Goal: Task Accomplishment & Management: Use online tool/utility

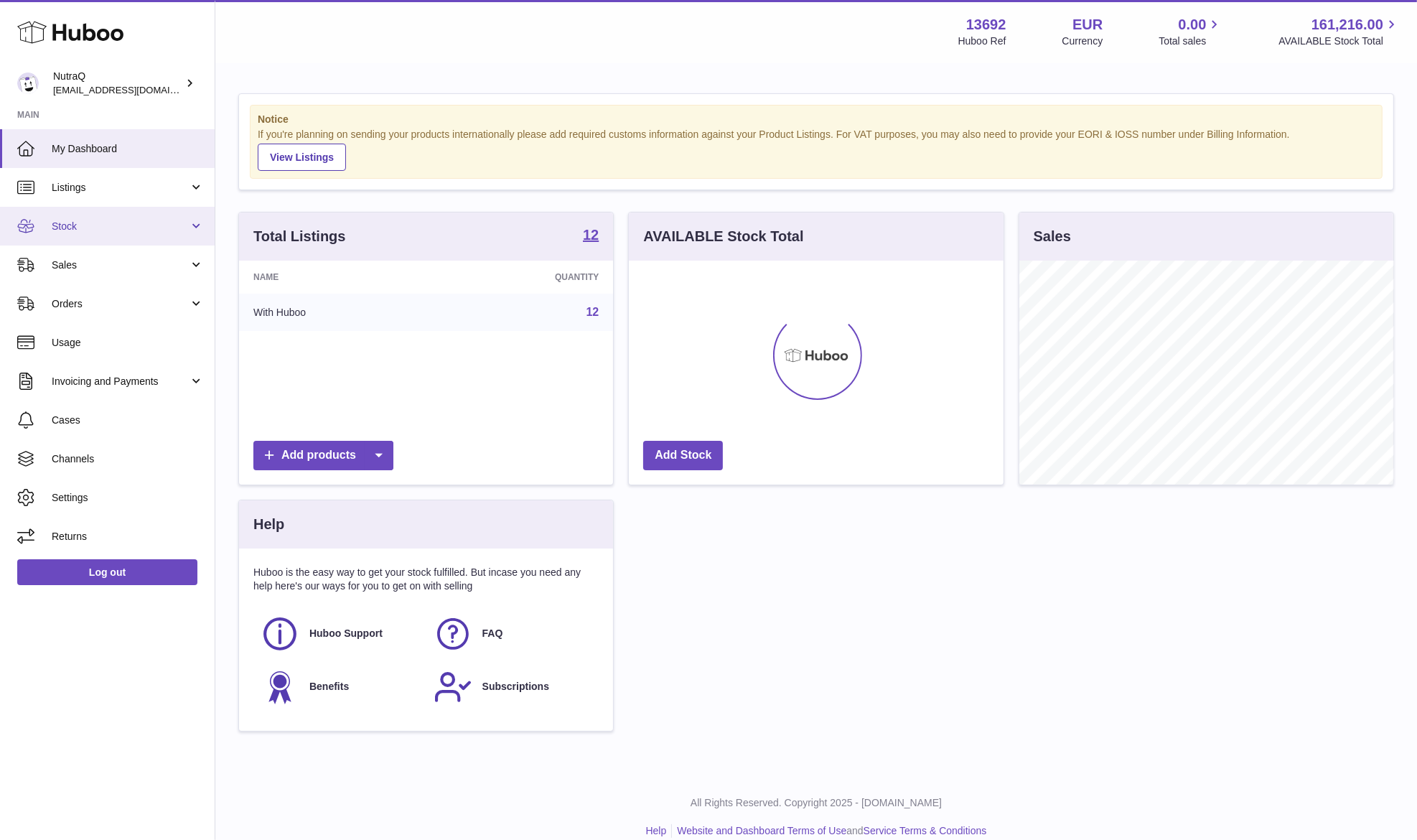
scroll to position [224, 374]
click at [163, 259] on span "Sales" at bounding box center [120, 265] width 137 height 14
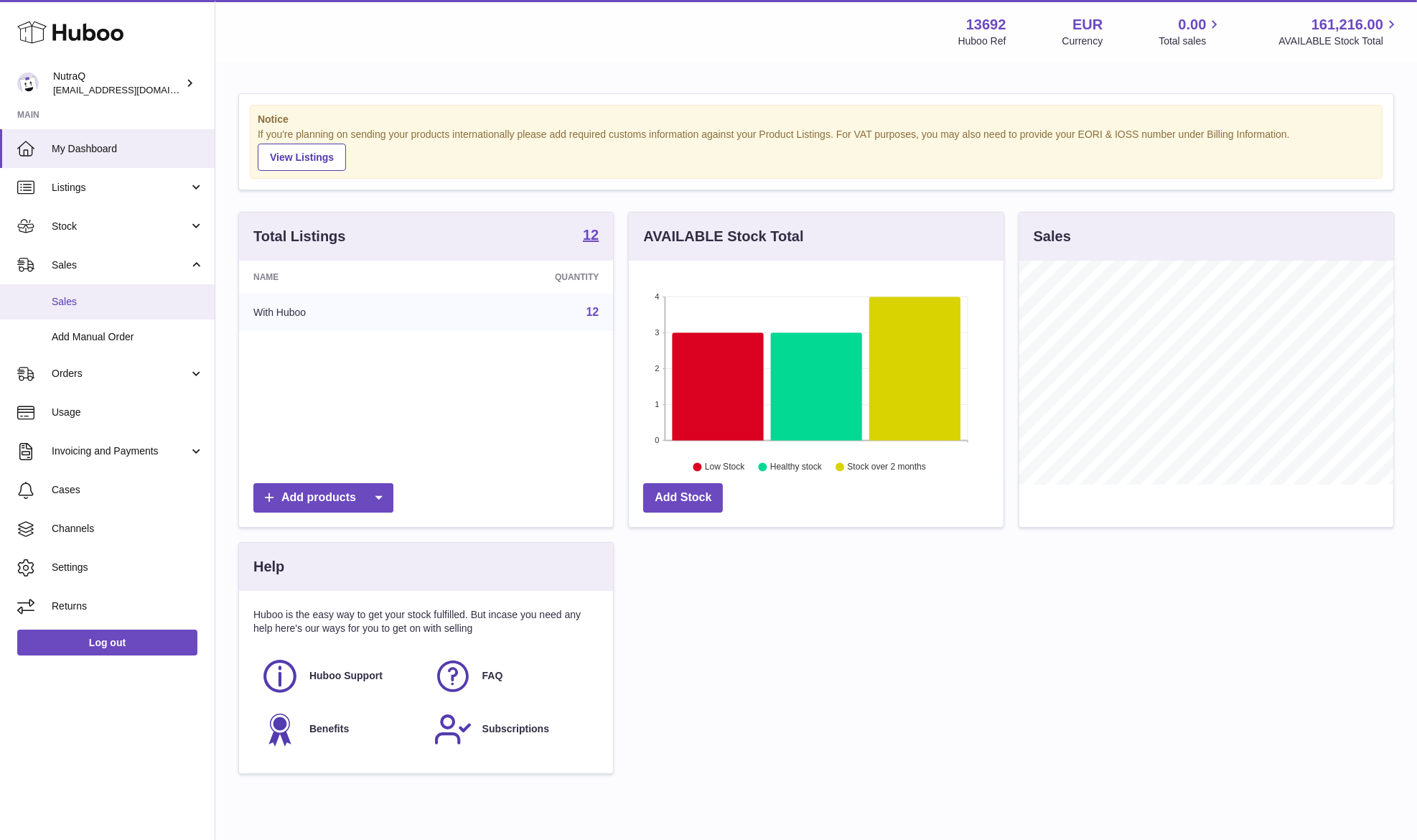
click at [178, 306] on span "Sales" at bounding box center [128, 301] width 152 height 14
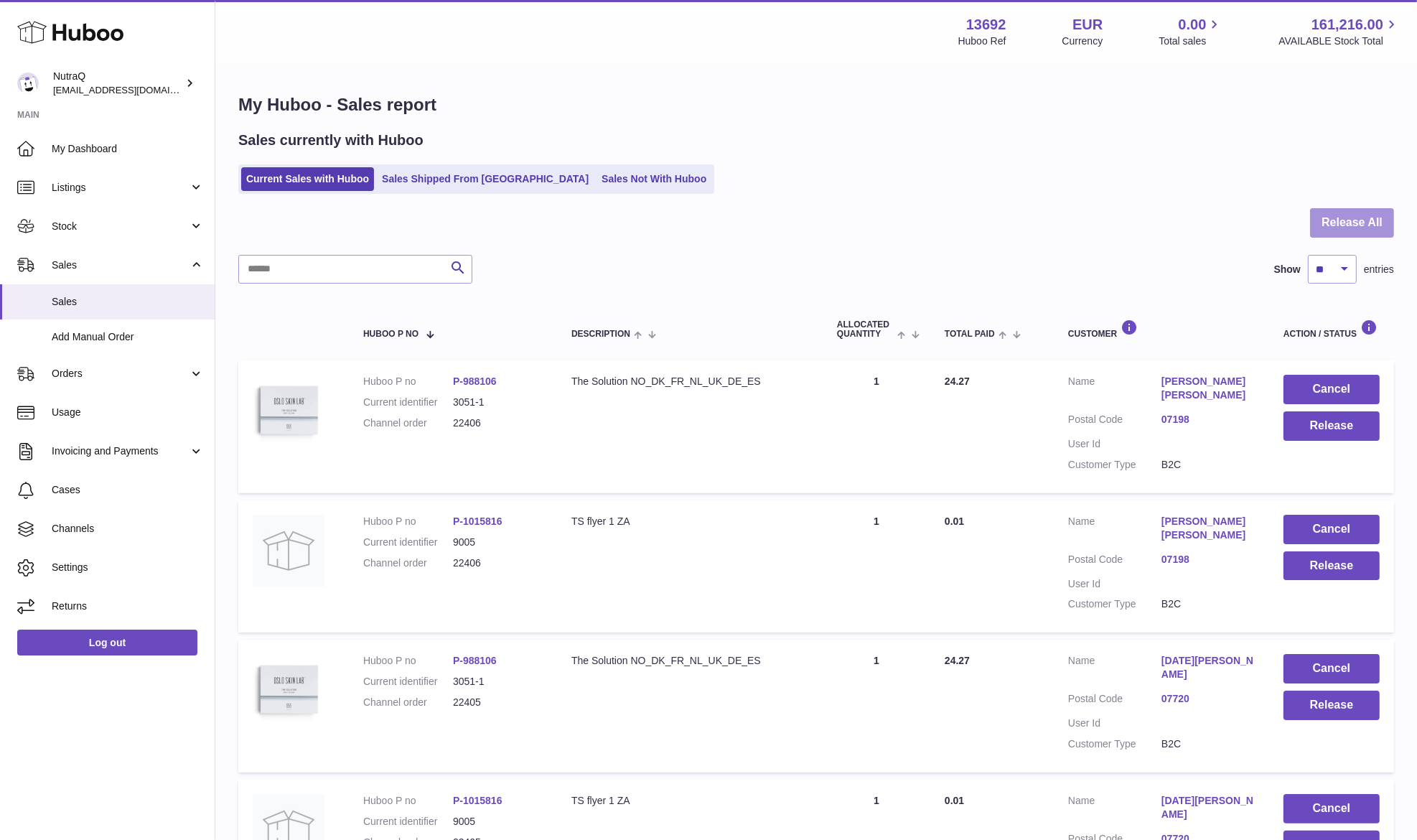
click at [1348, 224] on button "Release All" at bounding box center [1353, 222] width 84 height 30
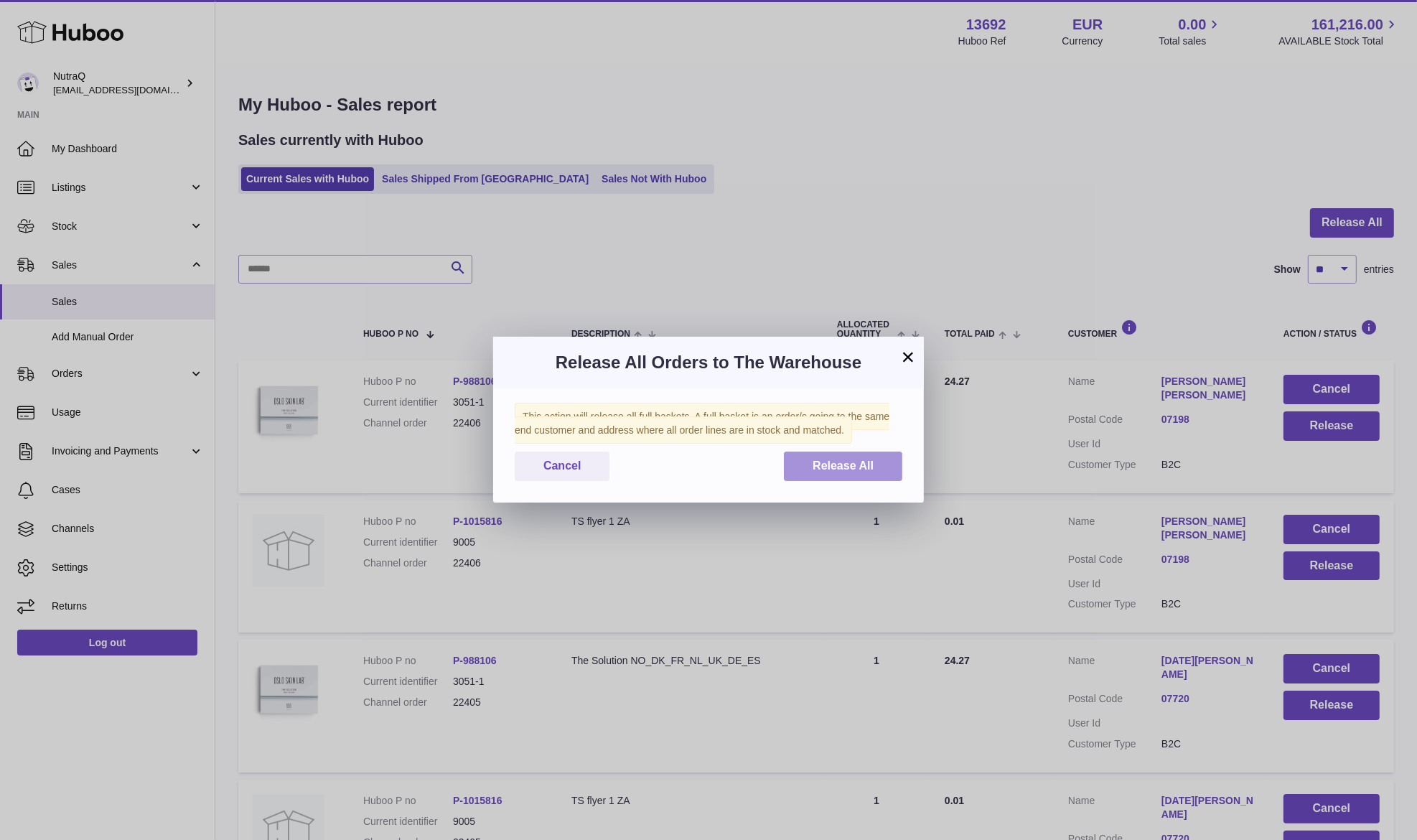
click at [838, 457] on button "Release All" at bounding box center [843, 466] width 119 height 30
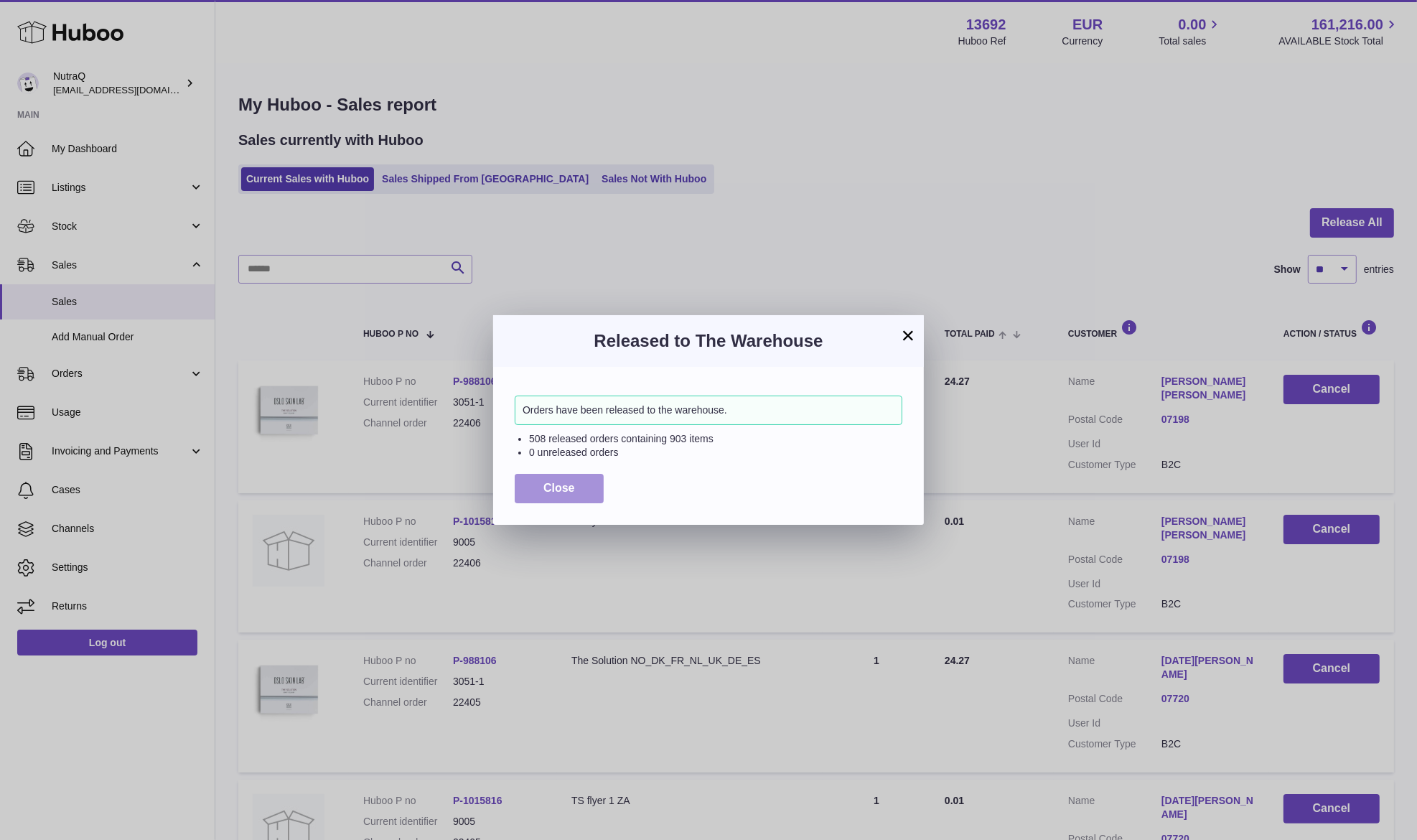
click at [595, 495] on button "Close" at bounding box center [559, 488] width 89 height 30
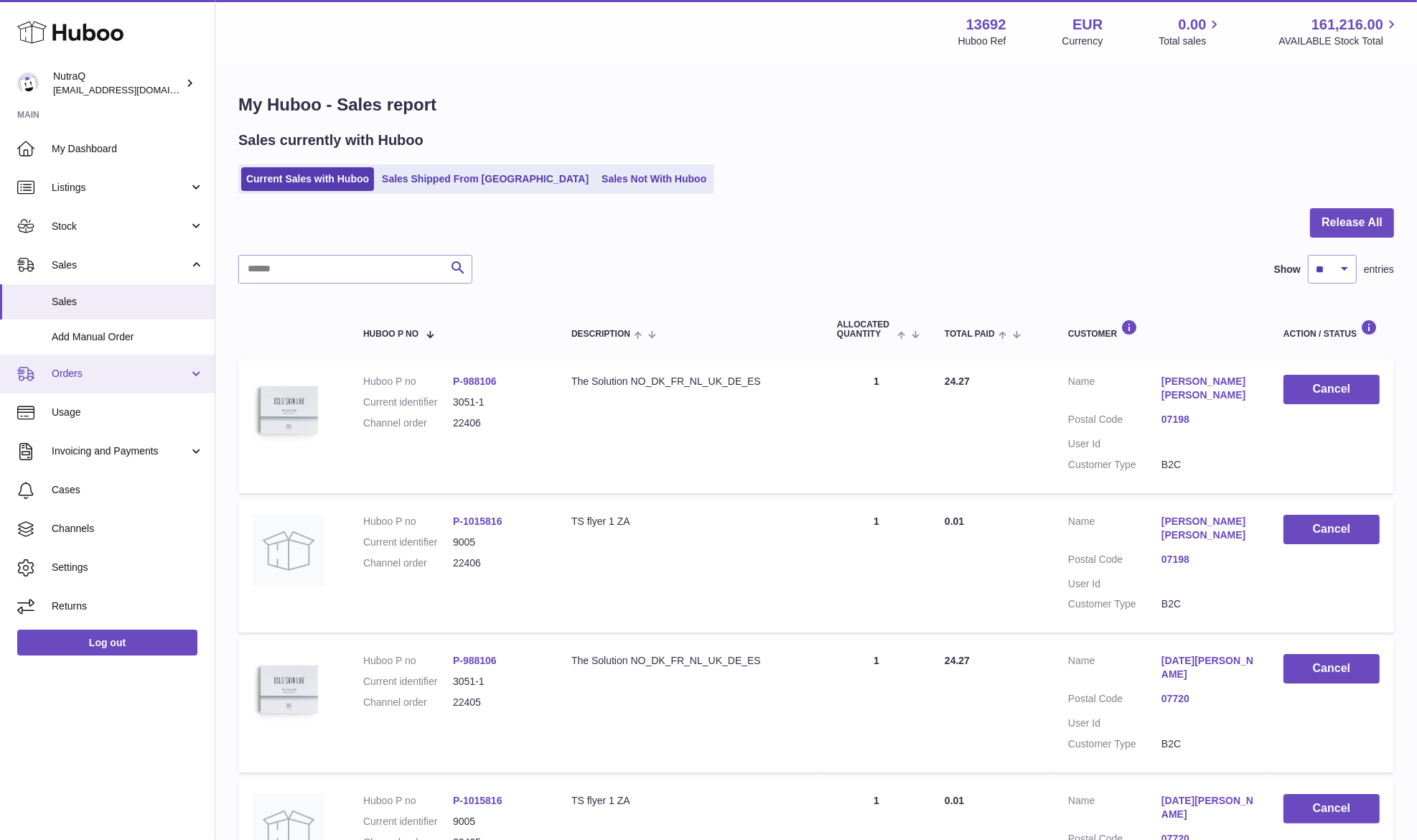
click at [117, 368] on span "Orders" at bounding box center [120, 373] width 137 height 14
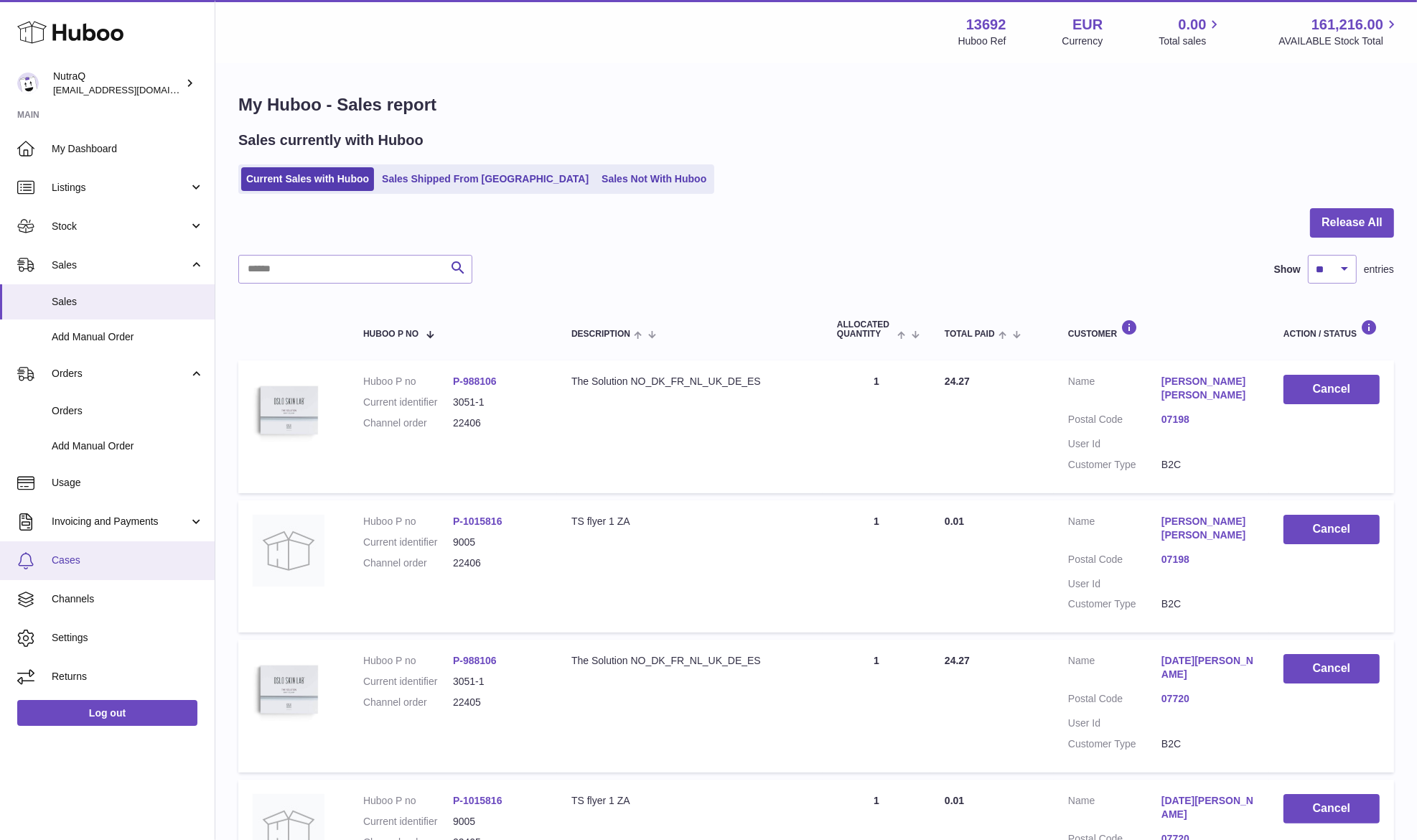
click at [117, 564] on span "Cases" at bounding box center [128, 560] width 152 height 14
